Goal: Check status: Check status

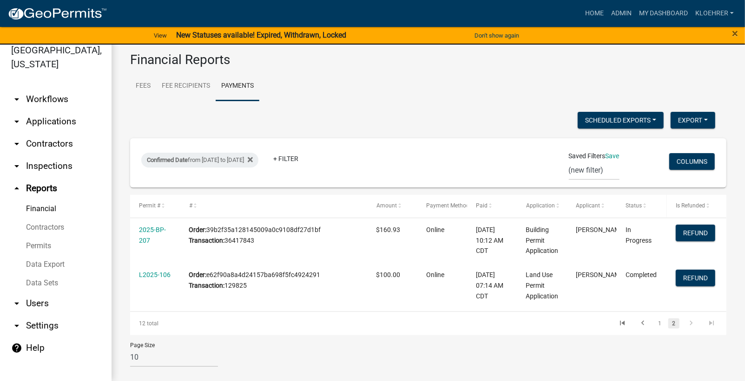
scroll to position [11, 0]
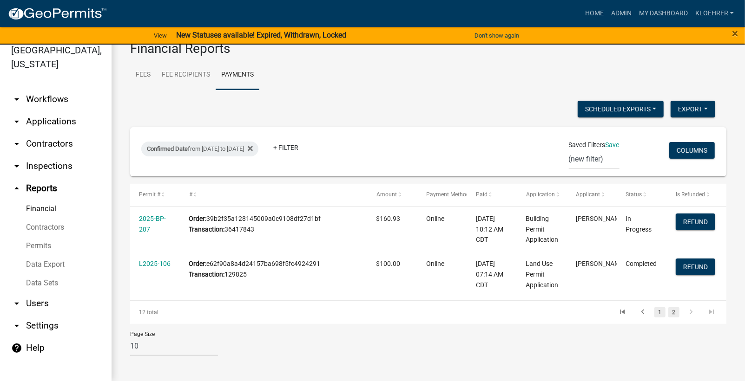
click at [654, 309] on link "1" at bounding box center [659, 313] width 11 height 10
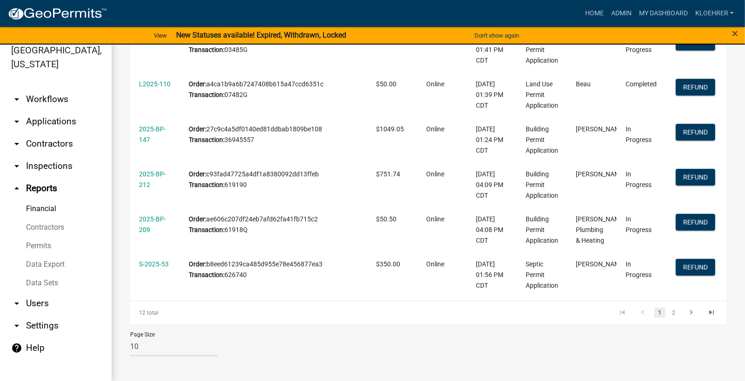
scroll to position [247, 0]
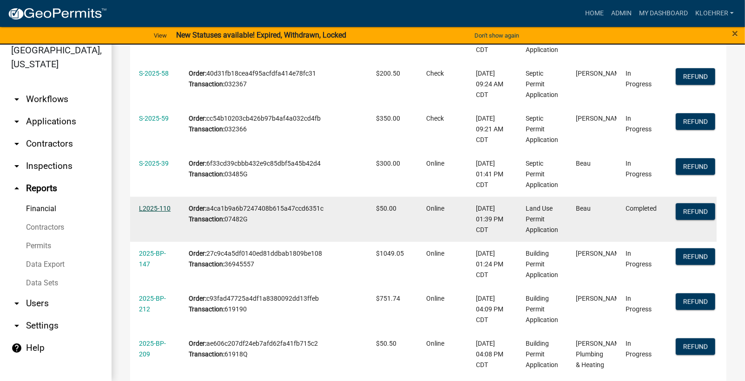
click at [161, 206] on link "L2025-110" at bounding box center [155, 208] width 32 height 7
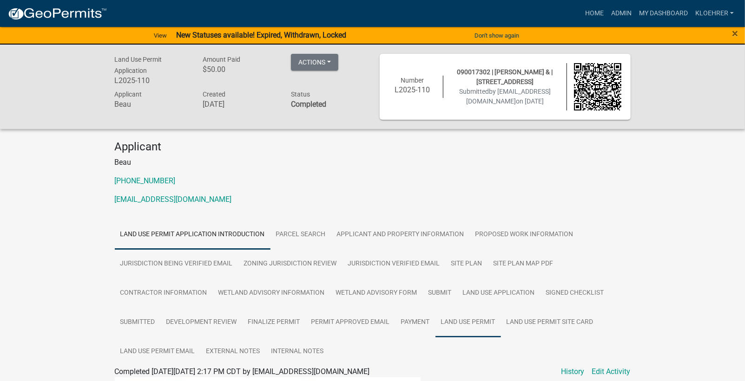
click at [487, 328] on link "Land Use Permit" at bounding box center [467, 323] width 65 height 30
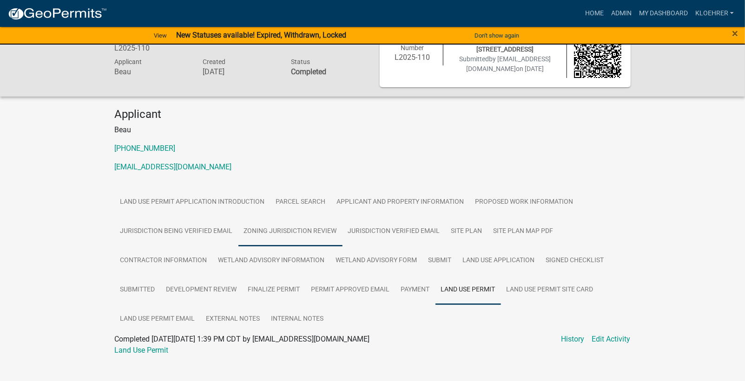
scroll to position [57, 0]
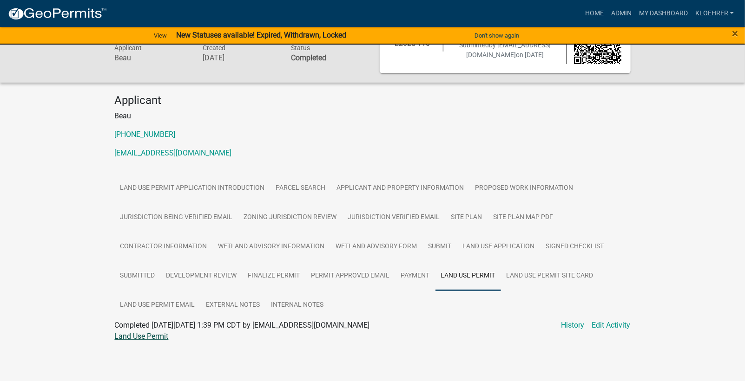
click at [166, 339] on link "Land Use Permit" at bounding box center [142, 336] width 54 height 9
